Goal: Task Accomplishment & Management: Manage account settings

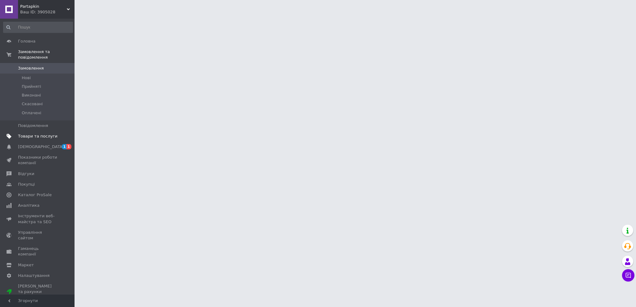
click at [58, 134] on span at bounding box center [65, 137] width 17 height 6
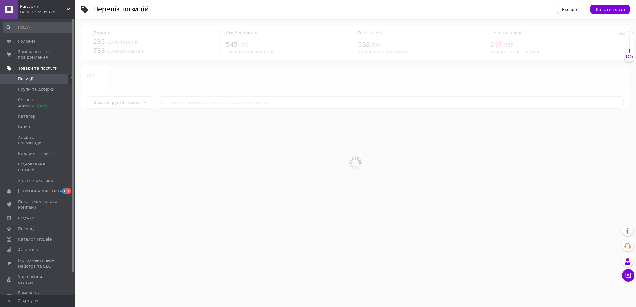
click at [235, 111] on div at bounding box center [356, 163] width 562 height 289
click at [233, 106] on input "text" at bounding box center [390, 102] width 467 height 12
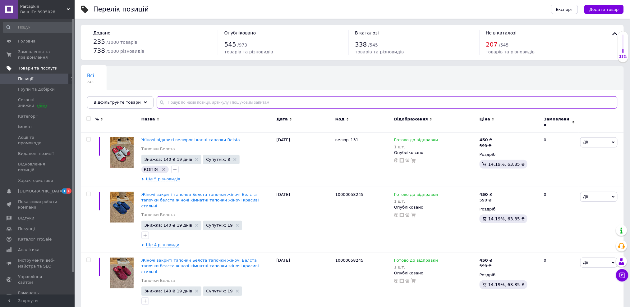
click at [233, 106] on input "text" at bounding box center [387, 102] width 461 height 12
paste input "велюр_131"
type input "велюр_131"
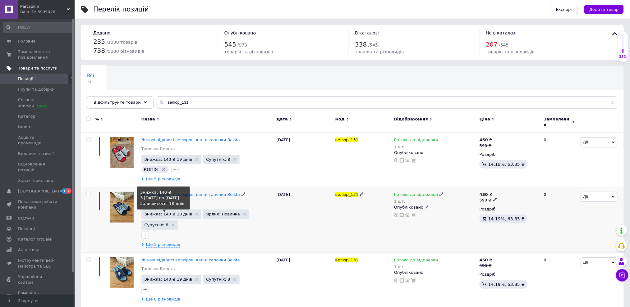
click at [175, 212] on span "Знижка: 140 ₴ 18 днів" at bounding box center [168, 214] width 48 height 4
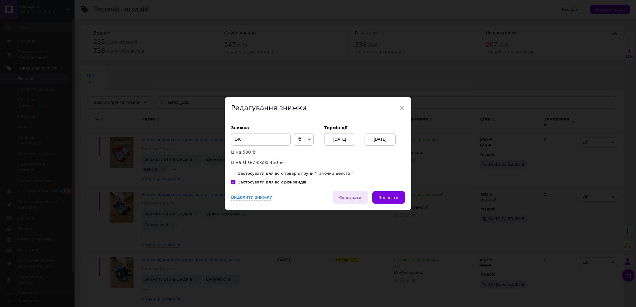
click at [362, 195] on button "Скасувати" at bounding box center [350, 197] width 35 height 12
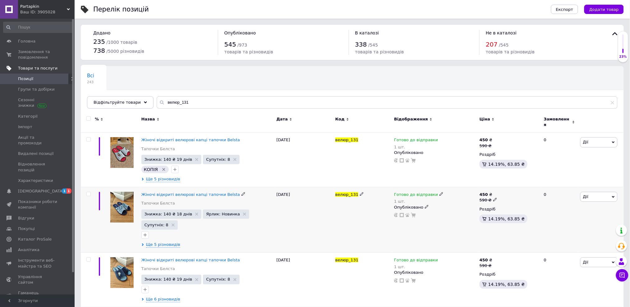
click at [174, 212] on span "Знижка: 140 ₴ 18 днів" at bounding box center [168, 214] width 48 height 4
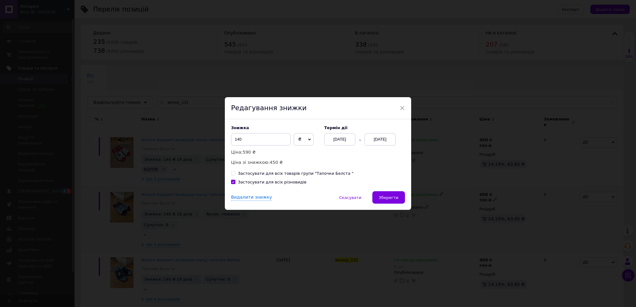
click at [374, 139] on div "30.10.2025" at bounding box center [380, 139] width 31 height 12
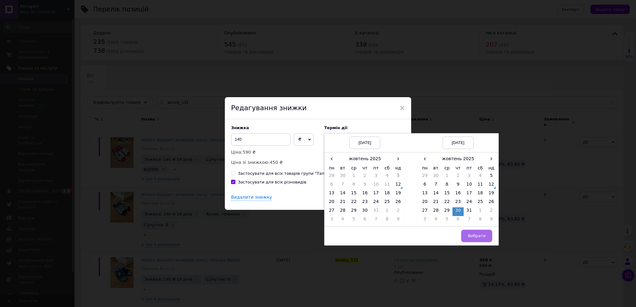
click at [470, 238] on span "Вибрати" at bounding box center [477, 236] width 18 height 5
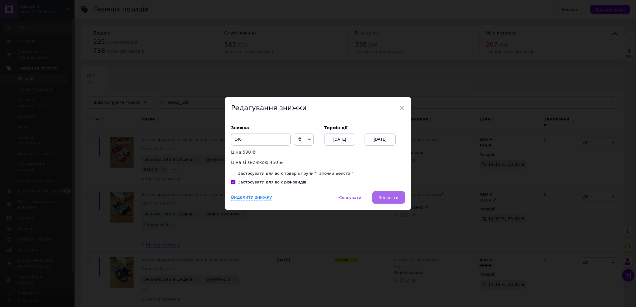
click at [382, 194] on button "Зберегти" at bounding box center [389, 197] width 33 height 12
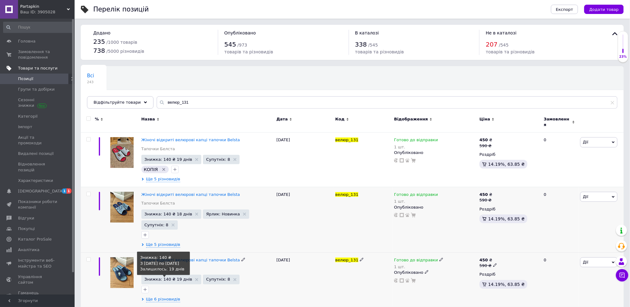
click at [174, 277] on span "Знижка: 140 ₴ 19 днів" at bounding box center [168, 279] width 48 height 4
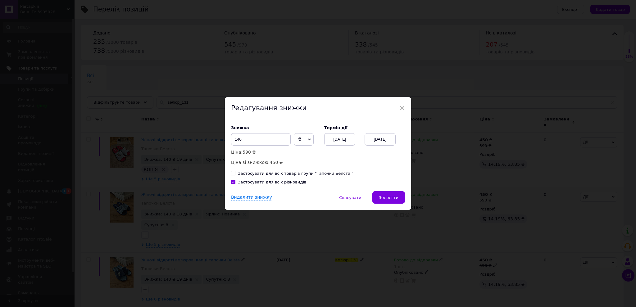
click at [392, 144] on div "31.10.2025" at bounding box center [380, 139] width 31 height 12
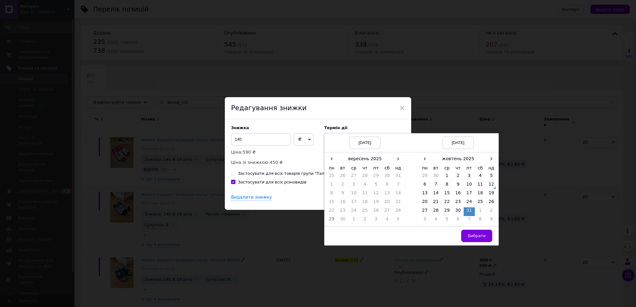
click at [463, 236] on td "Вибрати" at bounding box center [458, 236] width 81 height 19
click at [462, 229] on td "Вибрати" at bounding box center [458, 236] width 81 height 19
click at [469, 235] on button "Вибрати" at bounding box center [476, 236] width 31 height 12
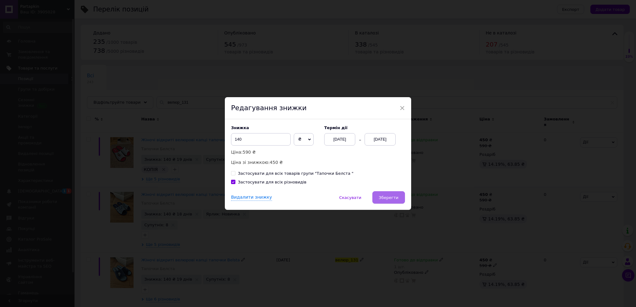
click at [400, 201] on button "Зберегти" at bounding box center [389, 197] width 33 height 12
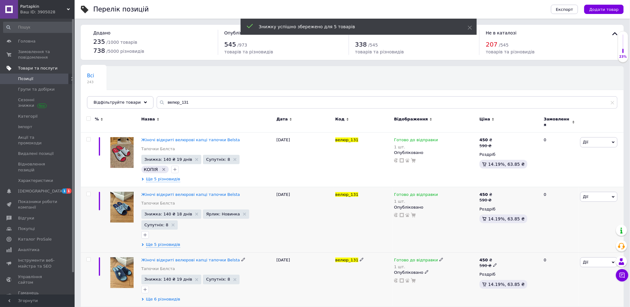
click at [167, 297] on span "Ще 6 різновидів" at bounding box center [163, 300] width 34 height 6
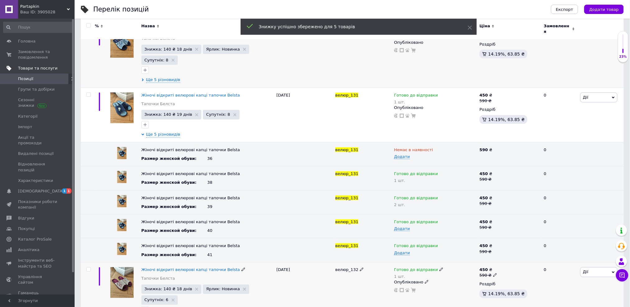
scroll to position [166, 0]
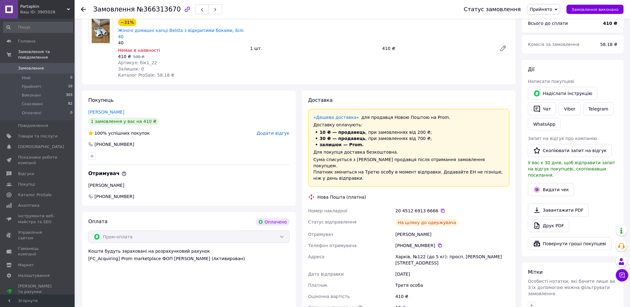
scroll to position [83, 0]
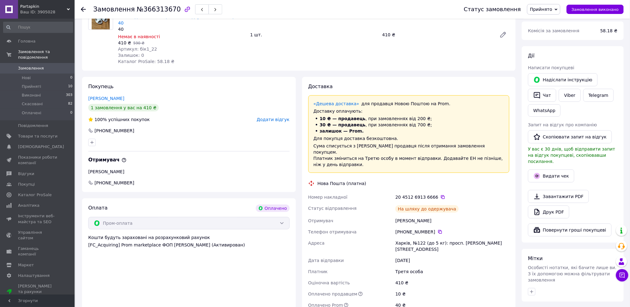
click at [558, 161] on div "[PERSON_NAME] покупцеві   [PERSON_NAME] інструкцію   Чат Viber Telegram WhatsAp…" at bounding box center [572, 145] width 89 height 184
click at [558, 168] on div "Видати чек" at bounding box center [573, 176] width 92 height 16
click at [557, 170] on button "Видати чек" at bounding box center [551, 176] width 46 height 13
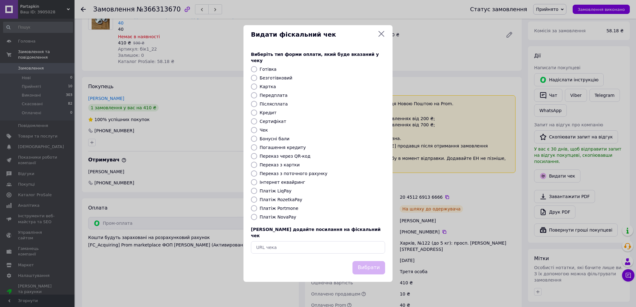
click at [287, 182] on label "Інтернет еквайринг" at bounding box center [283, 182] width 46 height 5
click at [257, 182] on input "Інтернет еквайринг" at bounding box center [254, 182] width 6 height 6
radio input "true"
click at [358, 264] on button "Вибрати" at bounding box center [369, 267] width 33 height 13
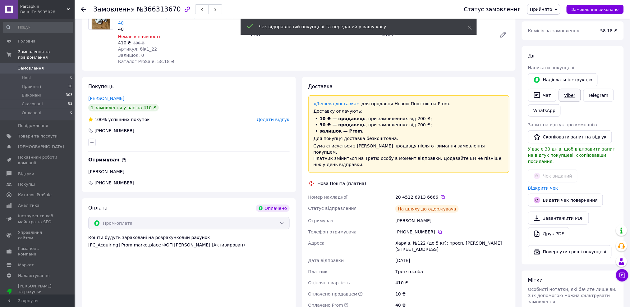
click at [569, 96] on link "Viber" at bounding box center [570, 95] width 22 height 13
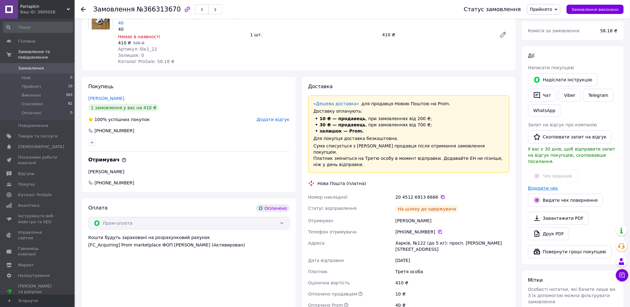
click at [544, 186] on link "Відкрити чек" at bounding box center [543, 188] width 30 height 5
click at [85, 7] on icon at bounding box center [83, 9] width 5 height 5
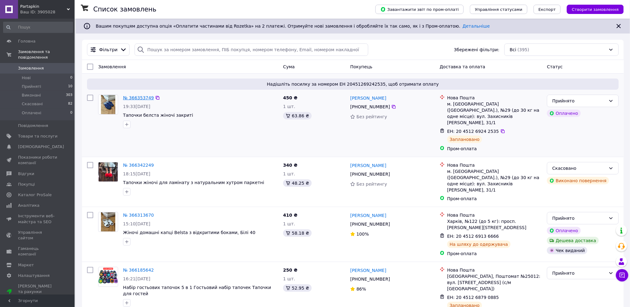
click at [136, 98] on link "№ 366353749" at bounding box center [138, 97] width 31 height 5
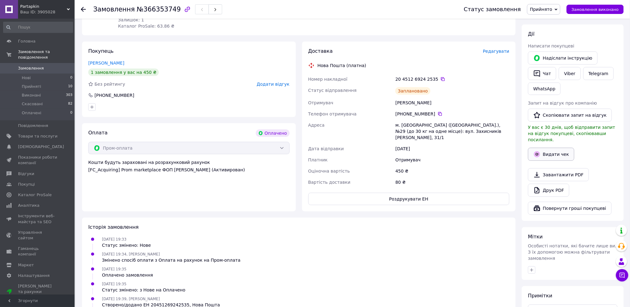
scroll to position [110, 0]
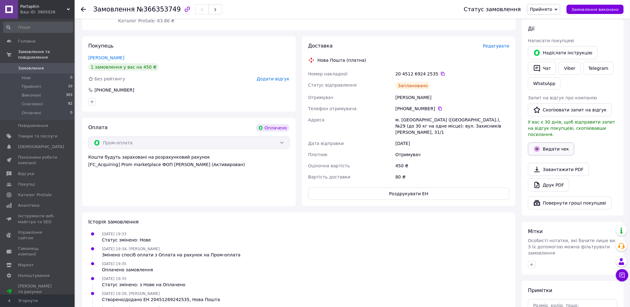
click at [564, 144] on button "Видати чек" at bounding box center [551, 149] width 46 height 13
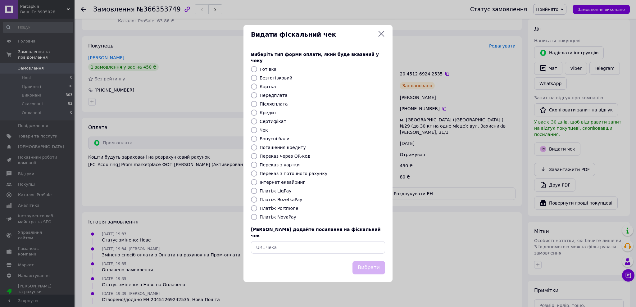
click at [291, 181] on label "Інтернет еквайринг" at bounding box center [283, 182] width 46 height 5
click at [257, 181] on input "Інтернет еквайринг" at bounding box center [254, 182] width 6 height 6
radio input "true"
click at [366, 261] on button "Вибрати" at bounding box center [369, 267] width 33 height 13
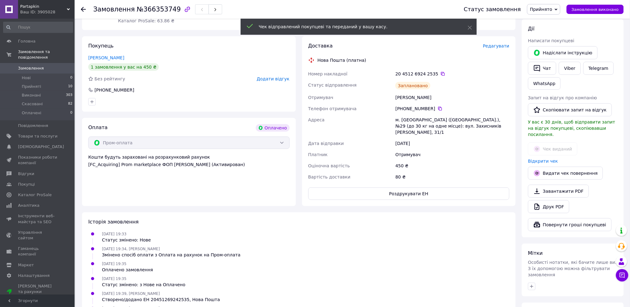
click at [548, 158] on div "Відкрити чек" at bounding box center [573, 161] width 92 height 9
click at [547, 159] on link "Відкрити чек" at bounding box center [543, 161] width 30 height 5
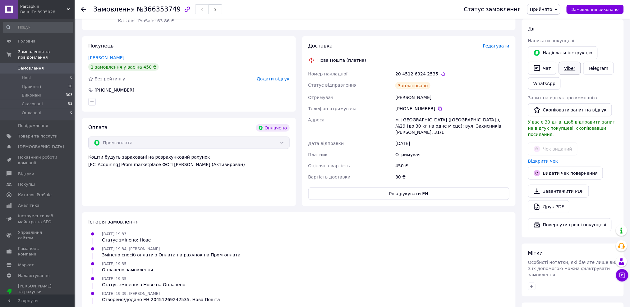
click at [563, 70] on link "Viber" at bounding box center [570, 68] width 22 height 13
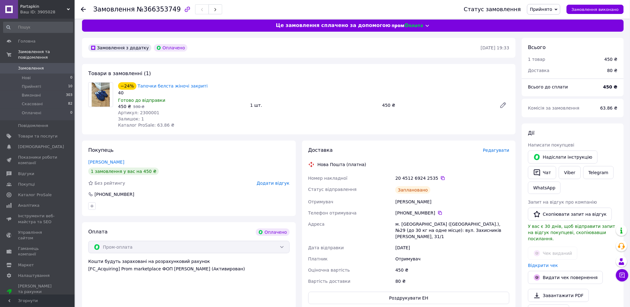
scroll to position [0, 0]
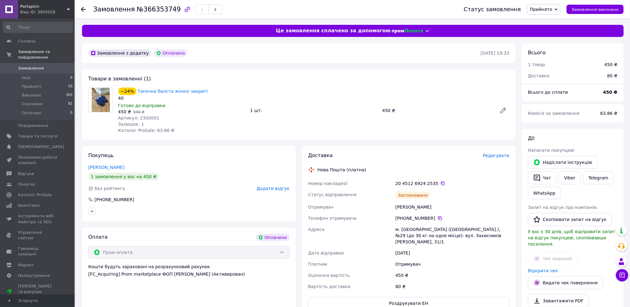
click at [83, 7] on use at bounding box center [83, 9] width 5 height 5
